Goal: Task Accomplishment & Management: Manage account settings

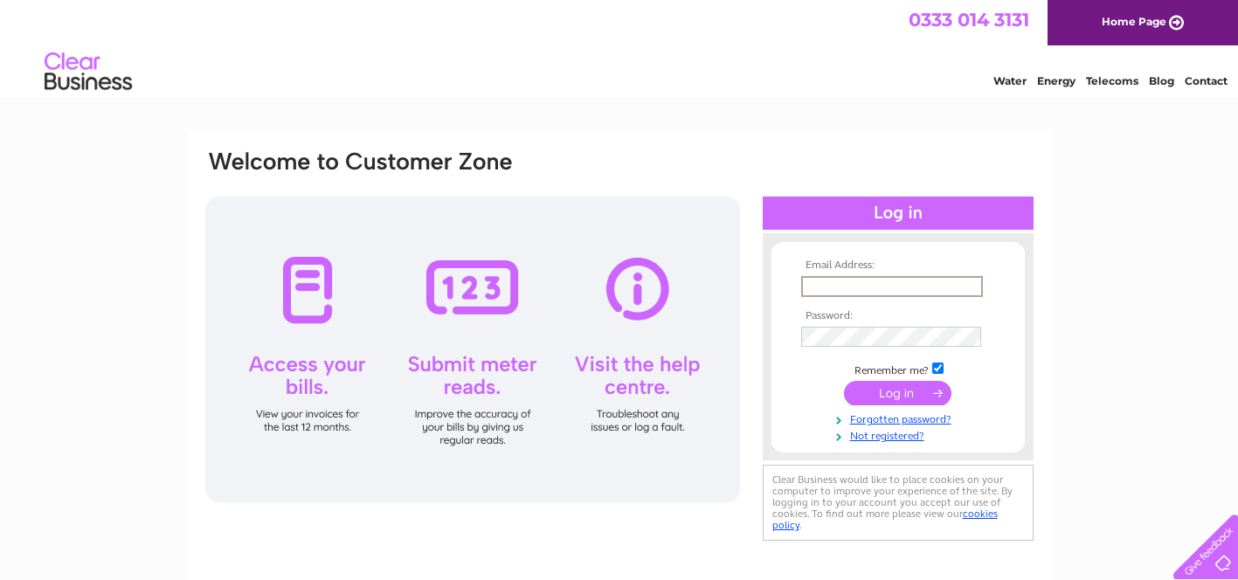
type input "info@hobb-e-mail.com"
click at [897, 391] on input "submit" at bounding box center [897, 393] width 107 height 24
click at [890, 389] on input "submit" at bounding box center [897, 393] width 107 height 24
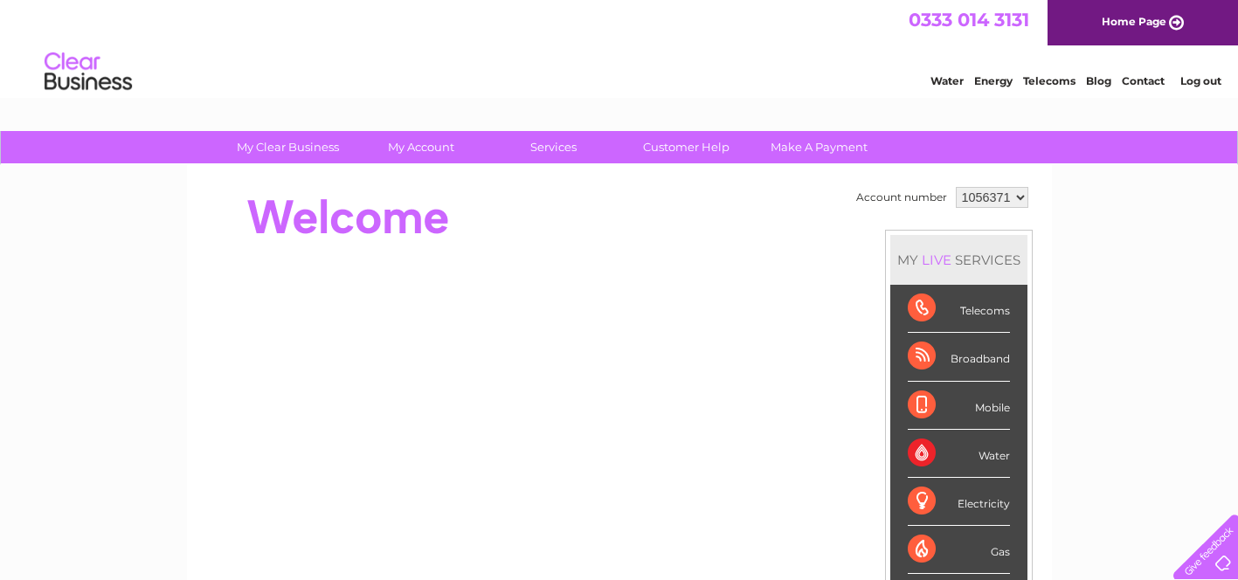
scroll to position [31, 0]
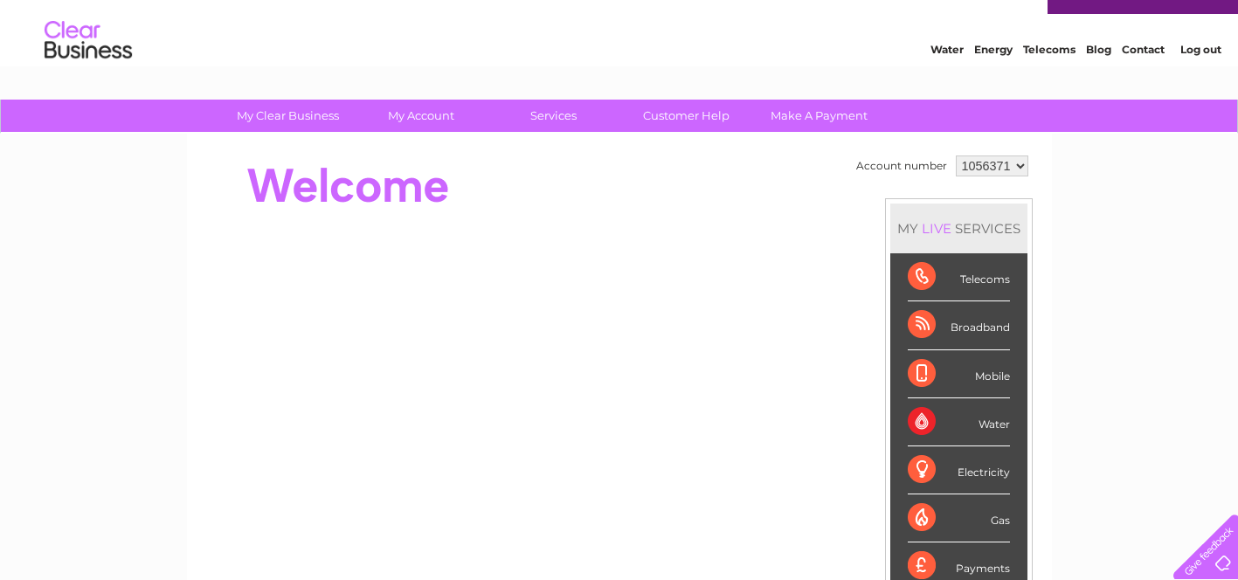
click at [1132, 50] on link "Contact" at bounding box center [1143, 49] width 43 height 13
